Goal: Task Accomplishment & Management: Manage account settings

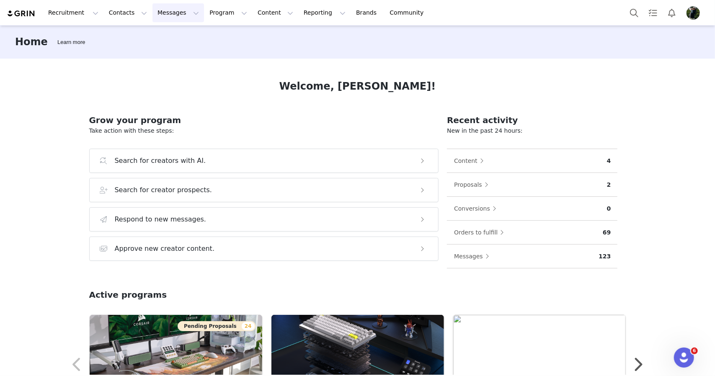
click at [176, 12] on button "Messages Messages" at bounding box center [178, 12] width 52 height 19
click at [205, 13] on button "Program Program" at bounding box center [228, 12] width 48 height 19
click at [216, 35] on p "Activations" at bounding box center [207, 37] width 32 height 9
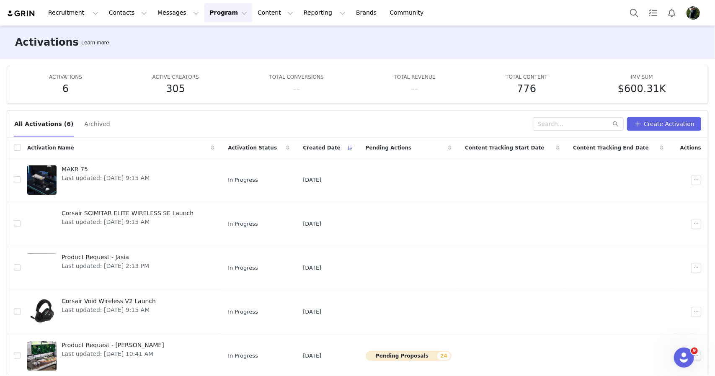
scroll to position [32, 0]
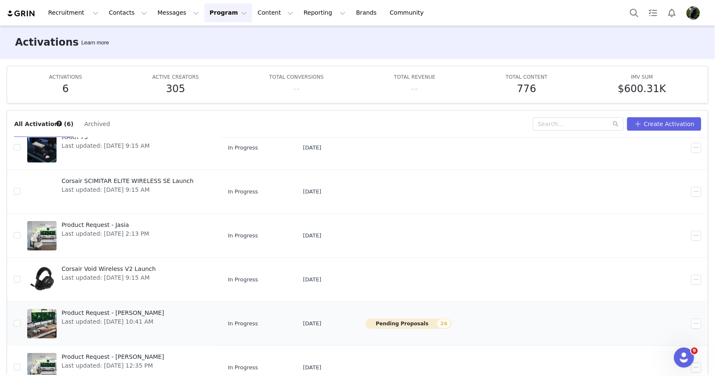
click at [177, 317] on link "Product Request - [PERSON_NAME] Last updated: [DATE] 10:41 AM" at bounding box center [120, 324] width 187 height 34
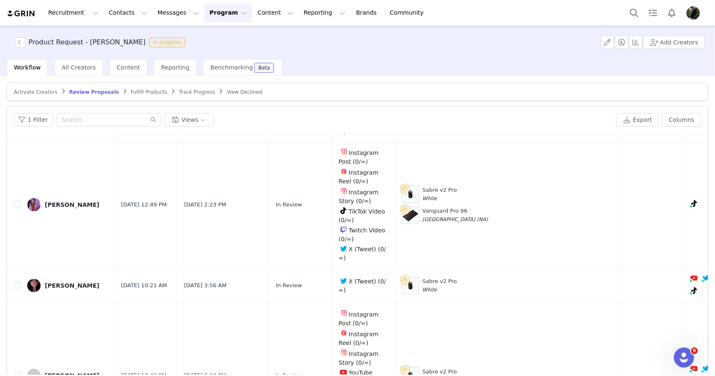
scroll to position [354, 0]
click at [423, 195] on span "White" at bounding box center [430, 198] width 15 height 6
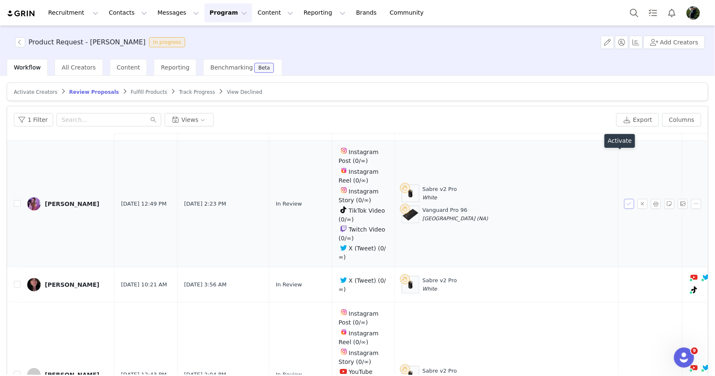
click at [624, 199] on button "button" at bounding box center [629, 204] width 10 height 10
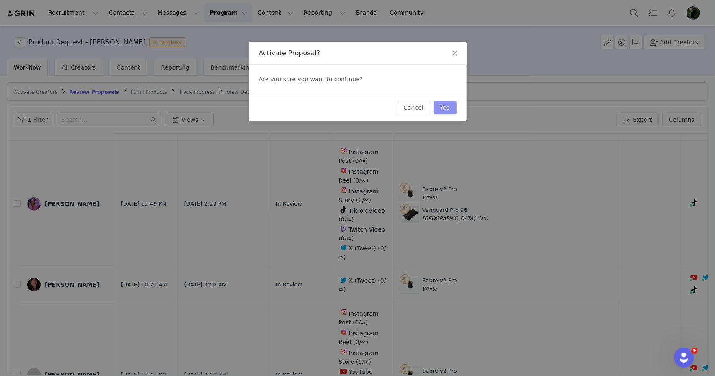
click at [448, 111] on button "Yes" at bounding box center [445, 107] width 23 height 13
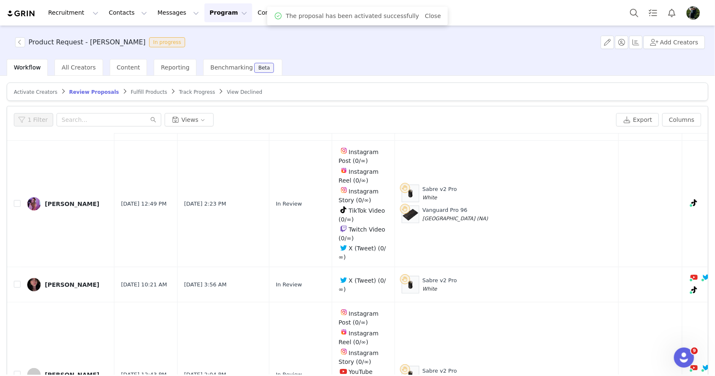
scroll to position [0, 0]
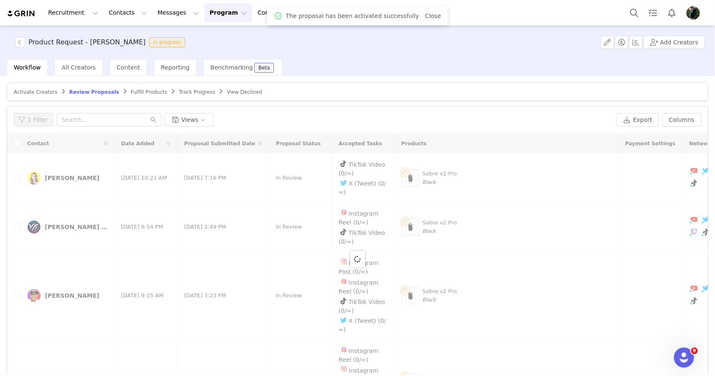
click at [138, 90] on span "Fulfill Products" at bounding box center [149, 92] width 36 height 6
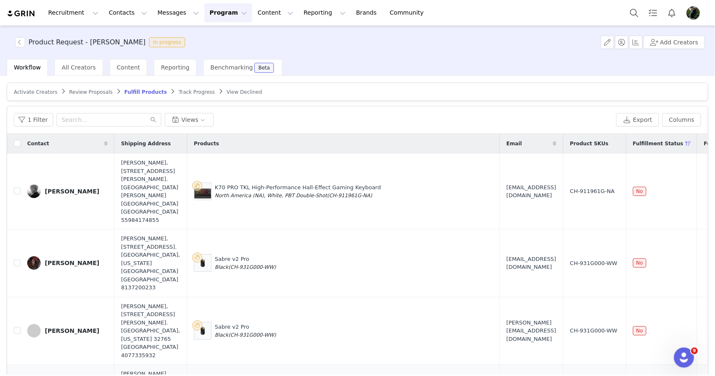
drag, startPoint x: 257, startPoint y: 221, endPoint x: 223, endPoint y: 221, distance: 34.3
